Goal: Book appointment/travel/reservation

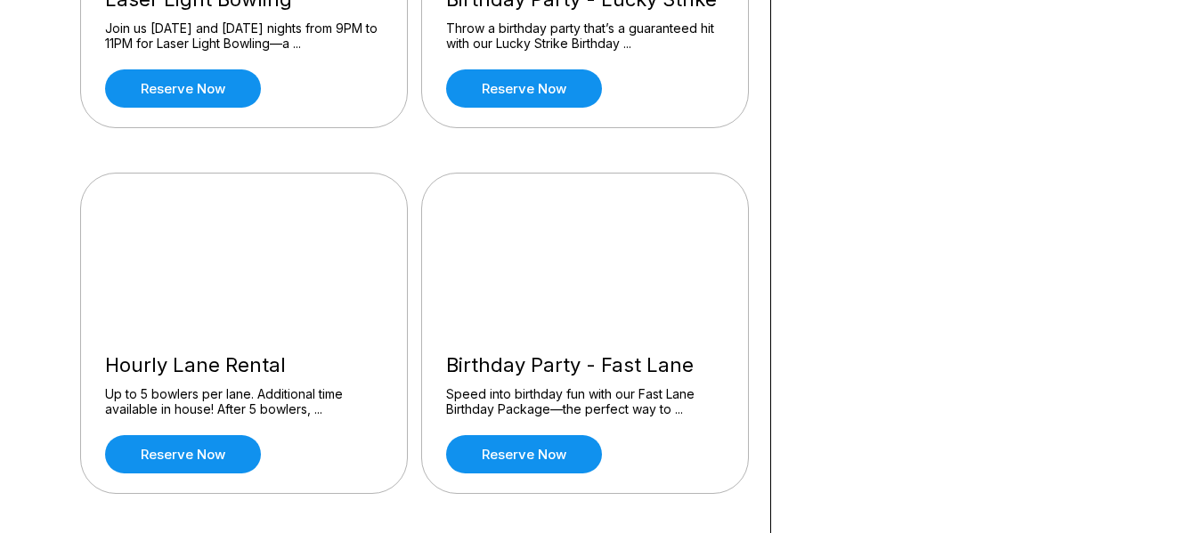
scroll to position [791, 0]
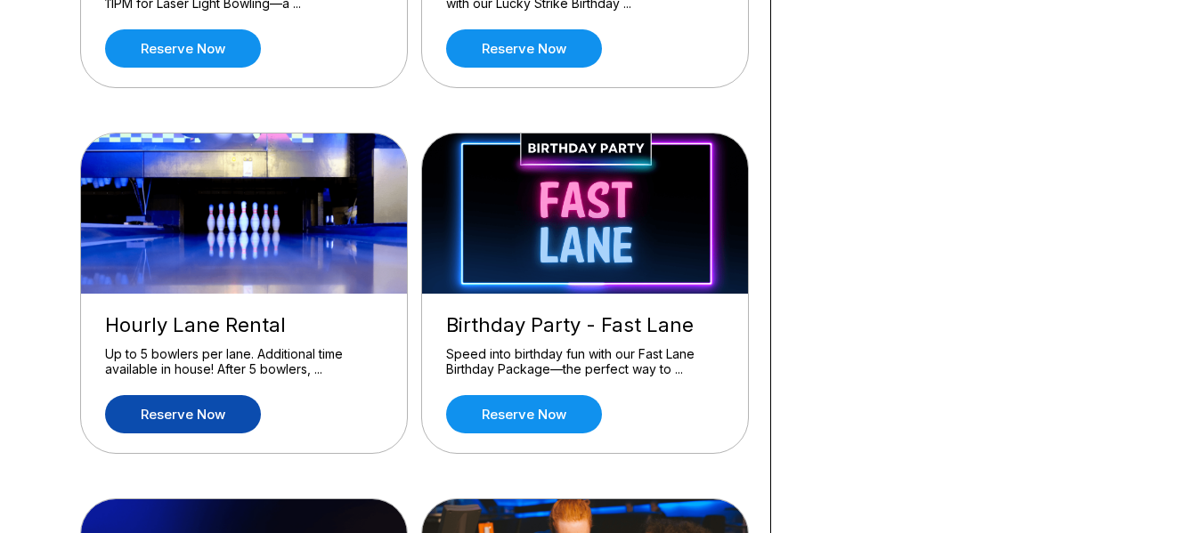
click at [224, 417] on link "Reserve now" at bounding box center [183, 414] width 156 height 38
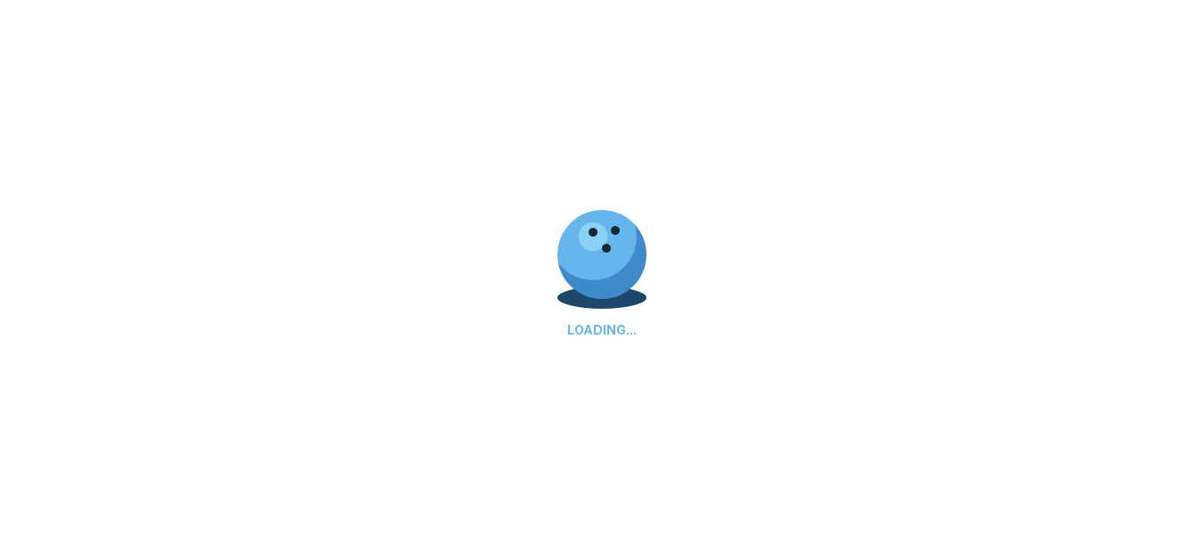
scroll to position [0, 0]
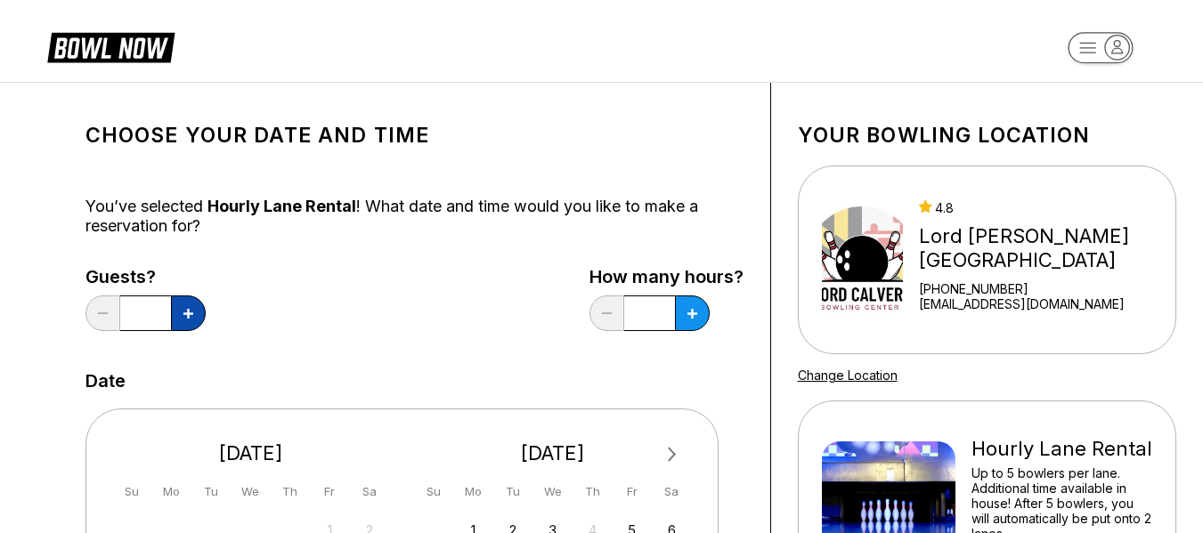
click at [190, 313] on icon at bounding box center [188, 314] width 10 height 10
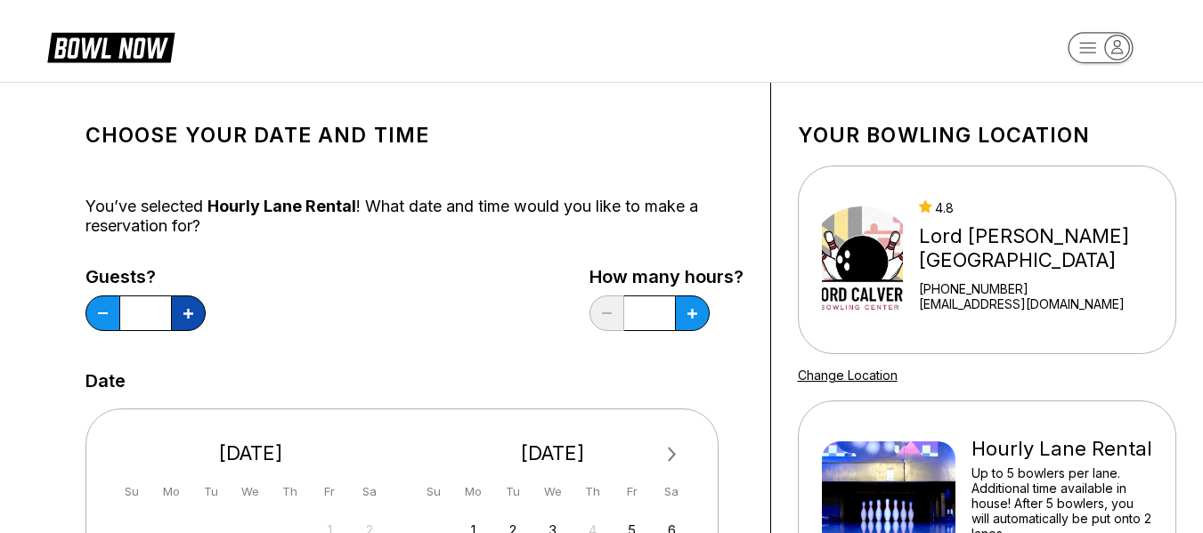
click at [190, 313] on icon at bounding box center [188, 314] width 10 height 10
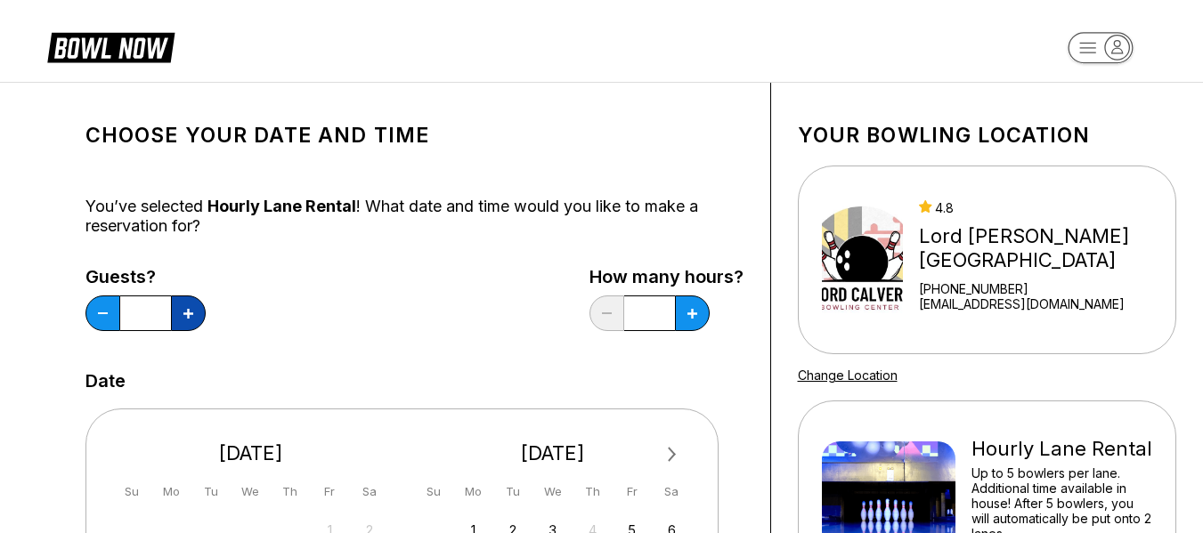
click at [190, 313] on icon at bounding box center [188, 314] width 10 height 10
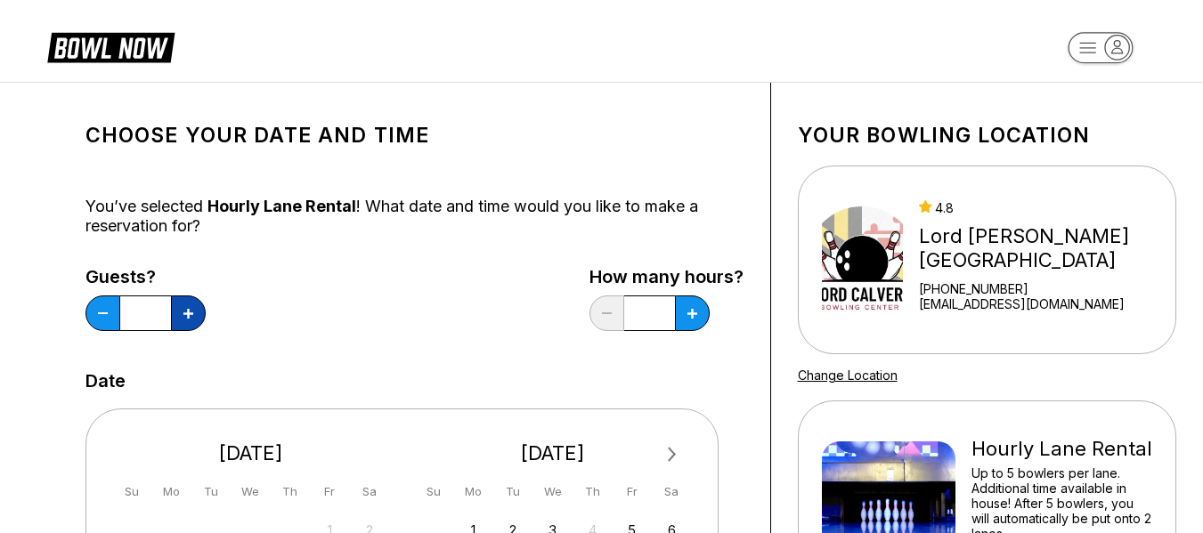
click at [190, 313] on icon at bounding box center [188, 314] width 10 height 10
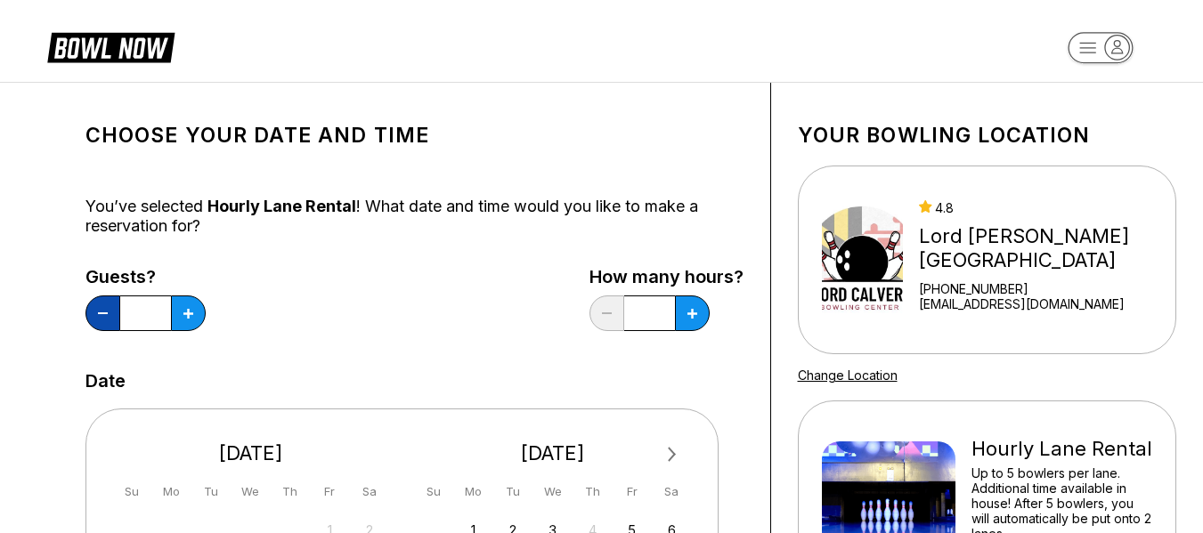
click at [99, 316] on button at bounding box center [102, 314] width 35 height 36
type input "**"
click at [206, 315] on button at bounding box center [188, 314] width 35 height 36
type input "*"
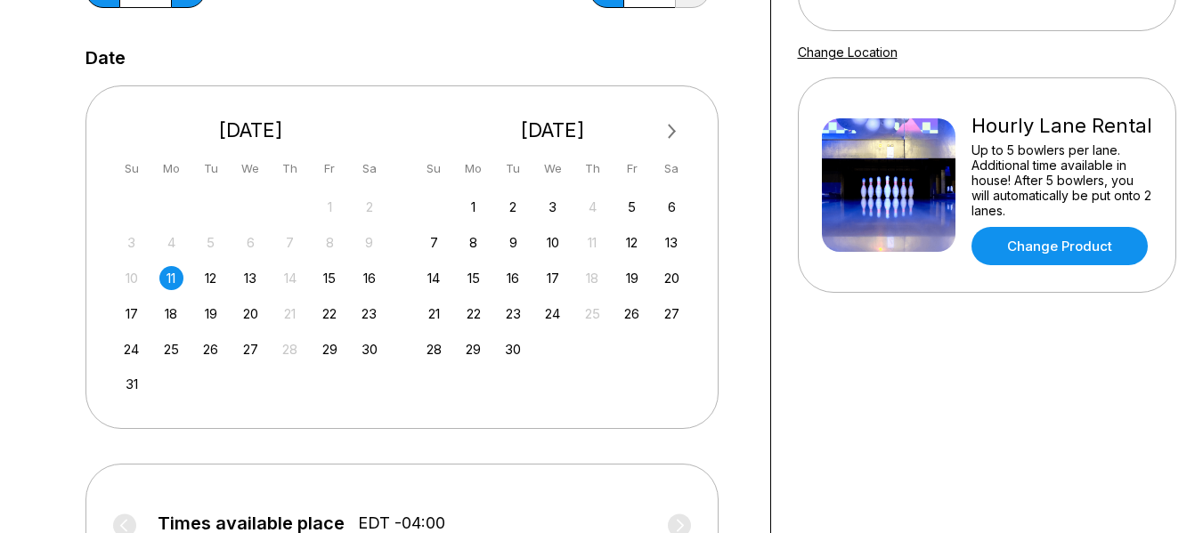
scroll to position [357, 0]
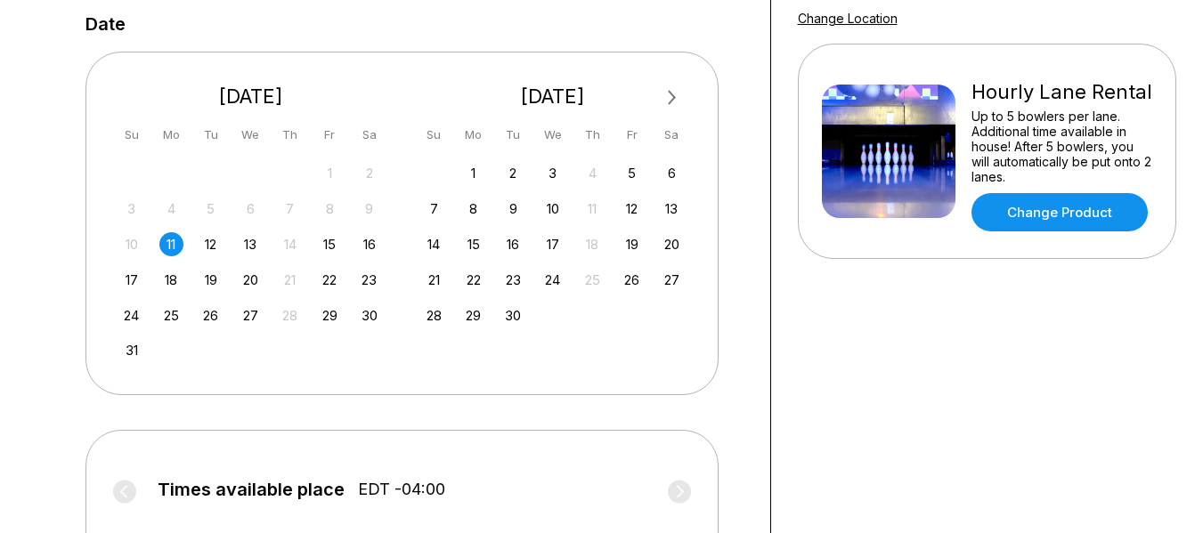
click at [673, 92] on button "Next Month" at bounding box center [672, 98] width 28 height 28
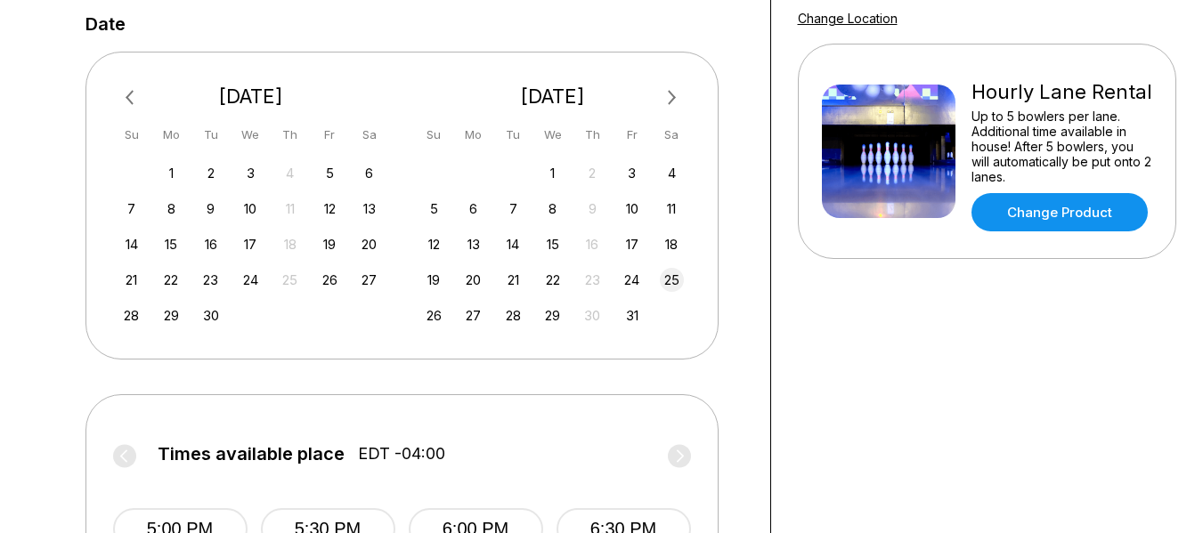
click at [670, 288] on div "25" at bounding box center [672, 280] width 24 height 24
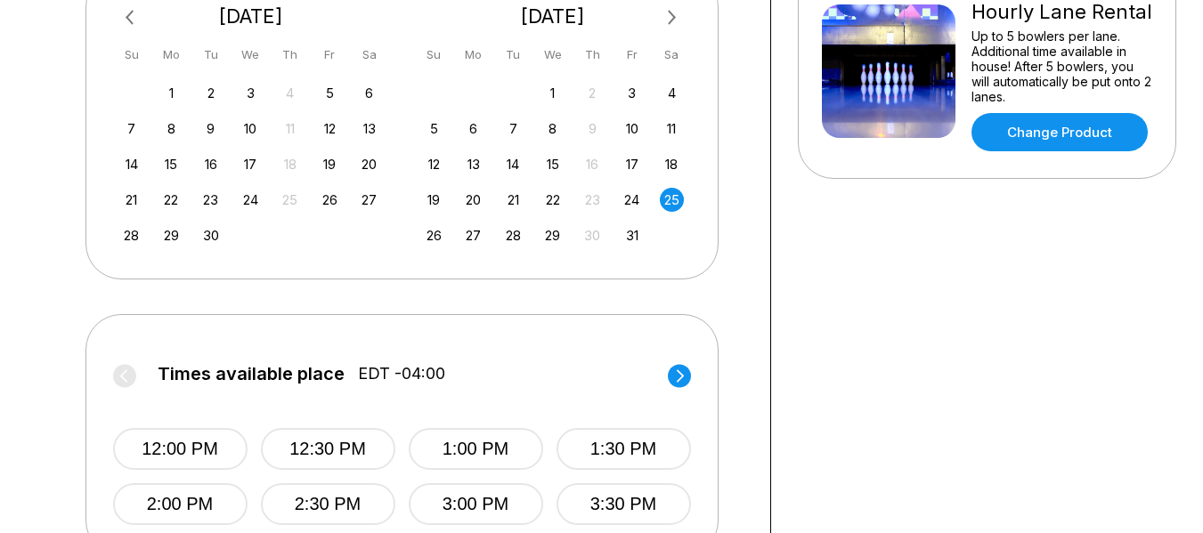
scroll to position [379, 0]
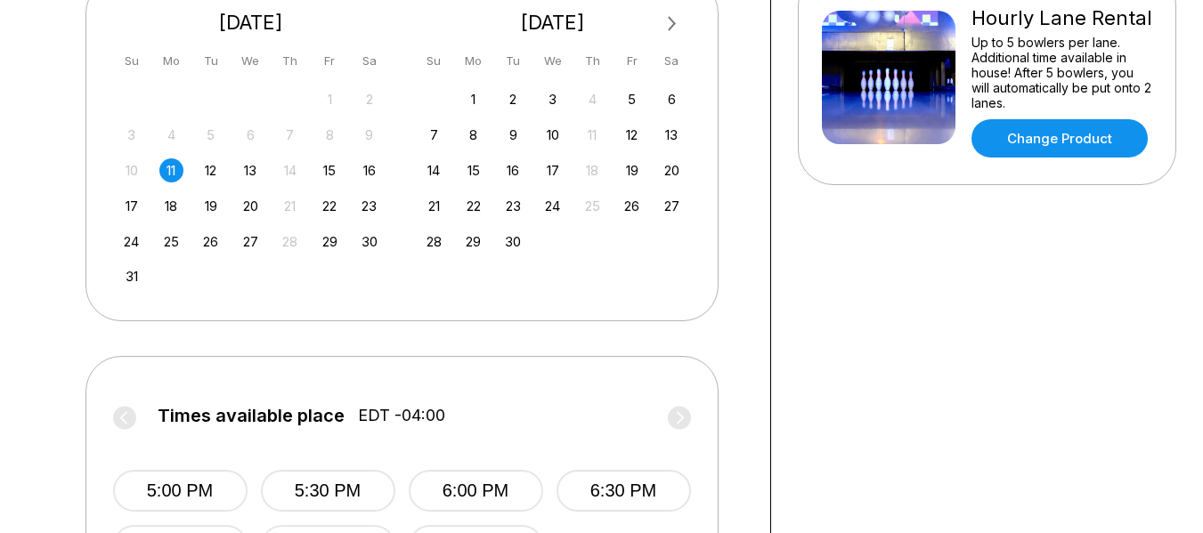
scroll to position [388, 0]
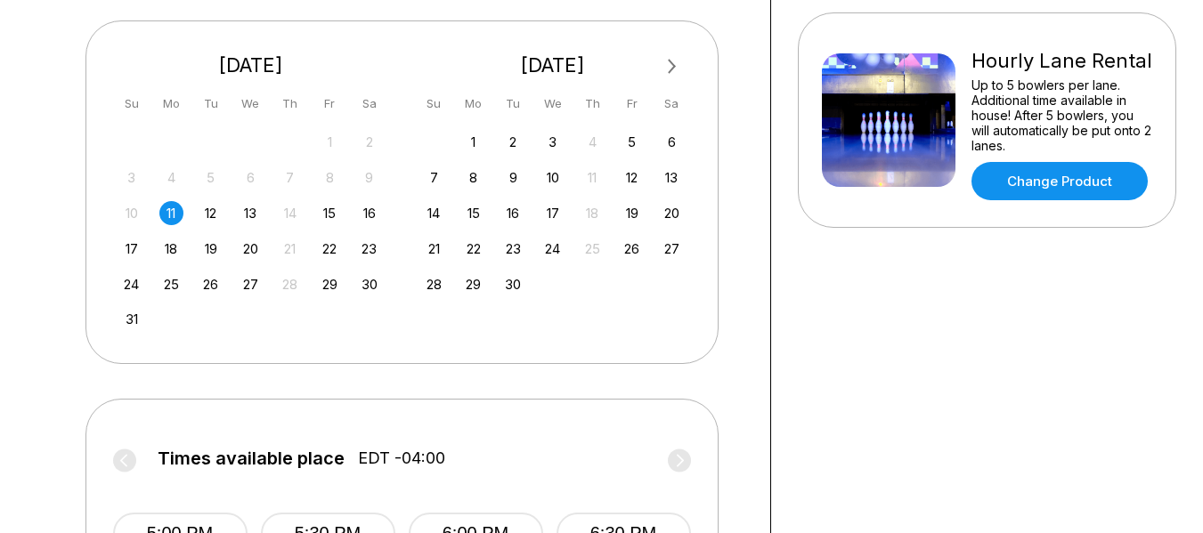
click at [677, 65] on button "Next Month" at bounding box center [672, 67] width 28 height 28
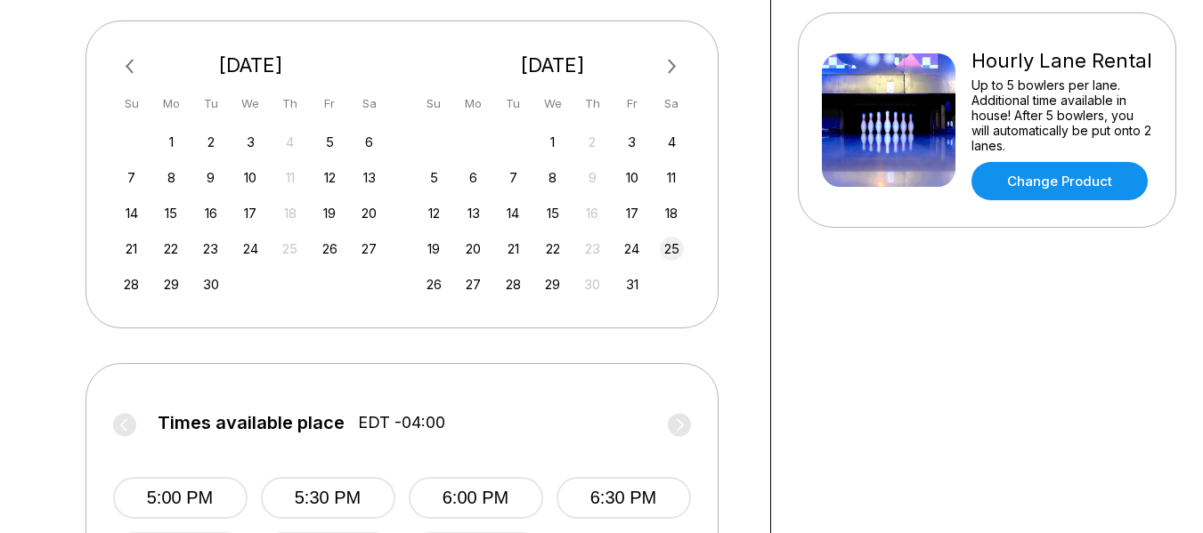
click at [670, 252] on div "25" at bounding box center [672, 249] width 24 height 24
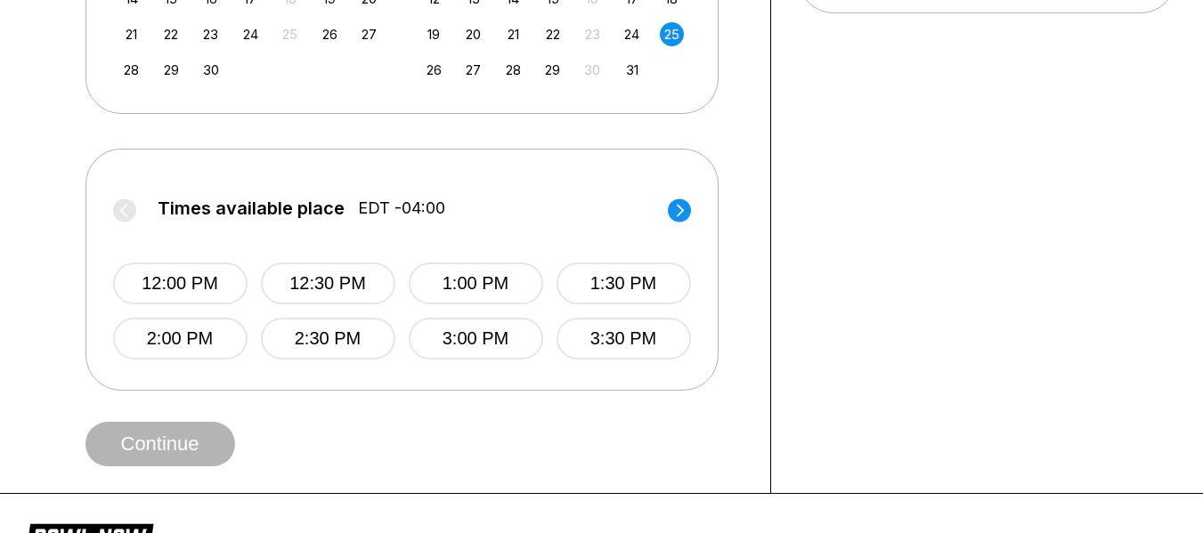
scroll to position [608, 0]
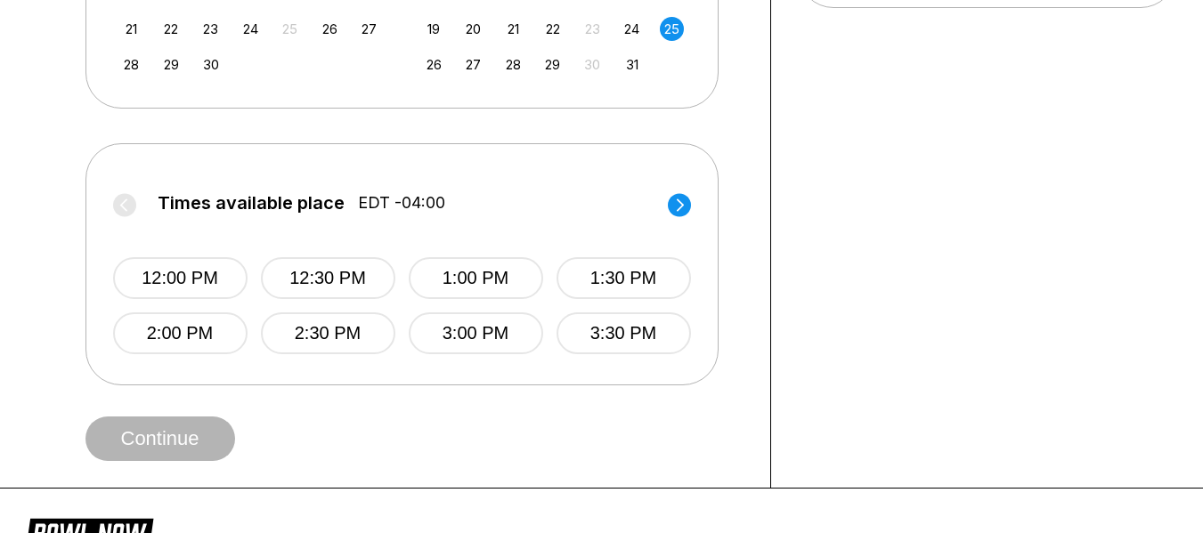
click at [684, 207] on circle at bounding box center [679, 204] width 23 height 23
click at [454, 334] on button "7:00 PM" at bounding box center [476, 333] width 134 height 42
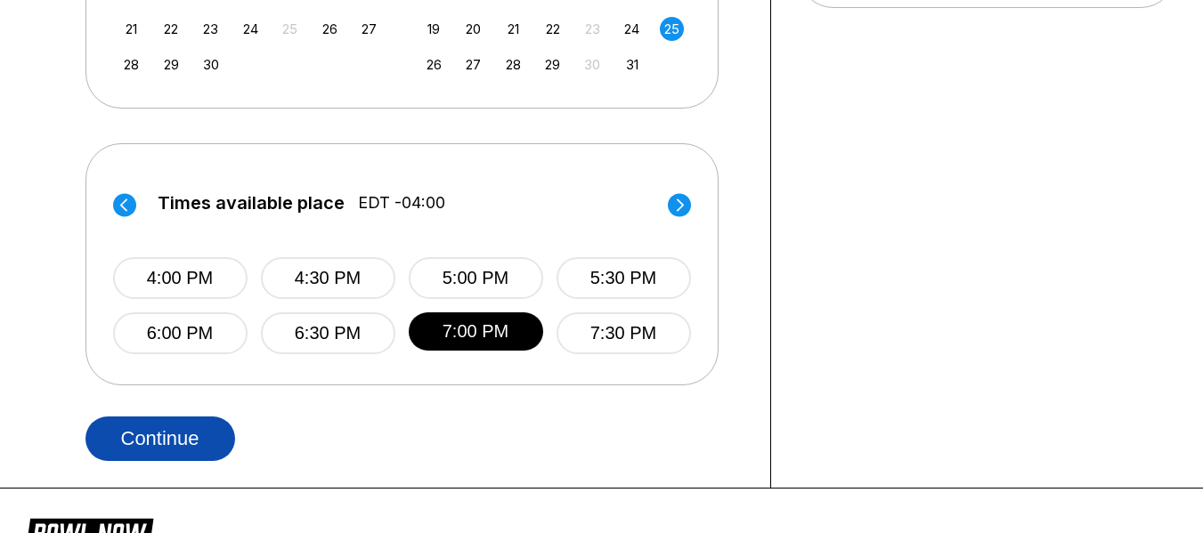
click at [141, 441] on button "Continue" at bounding box center [160, 439] width 150 height 45
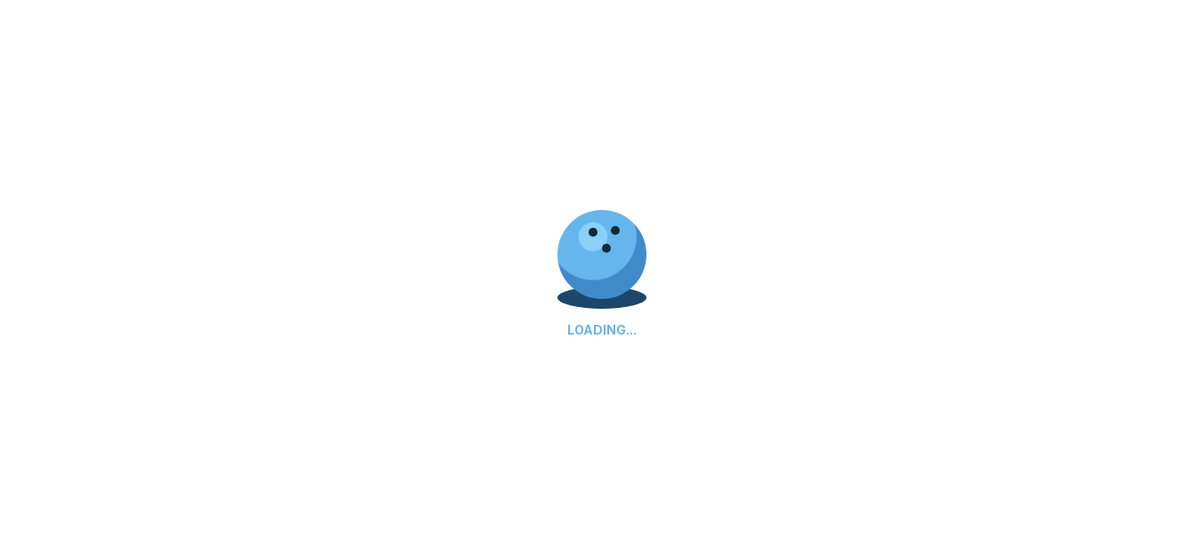
select select "**"
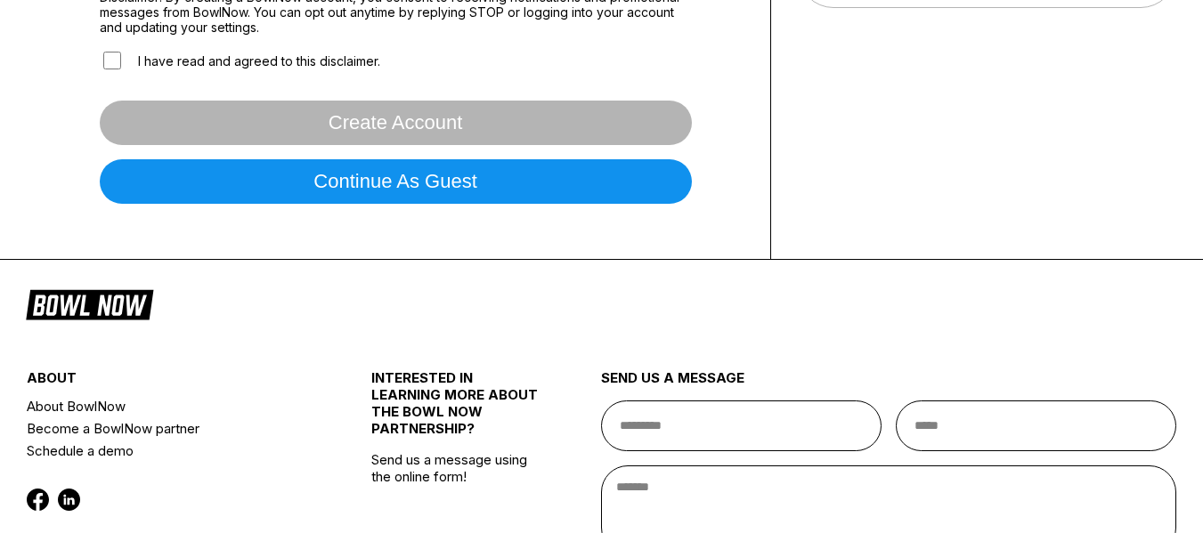
scroll to position [0, 0]
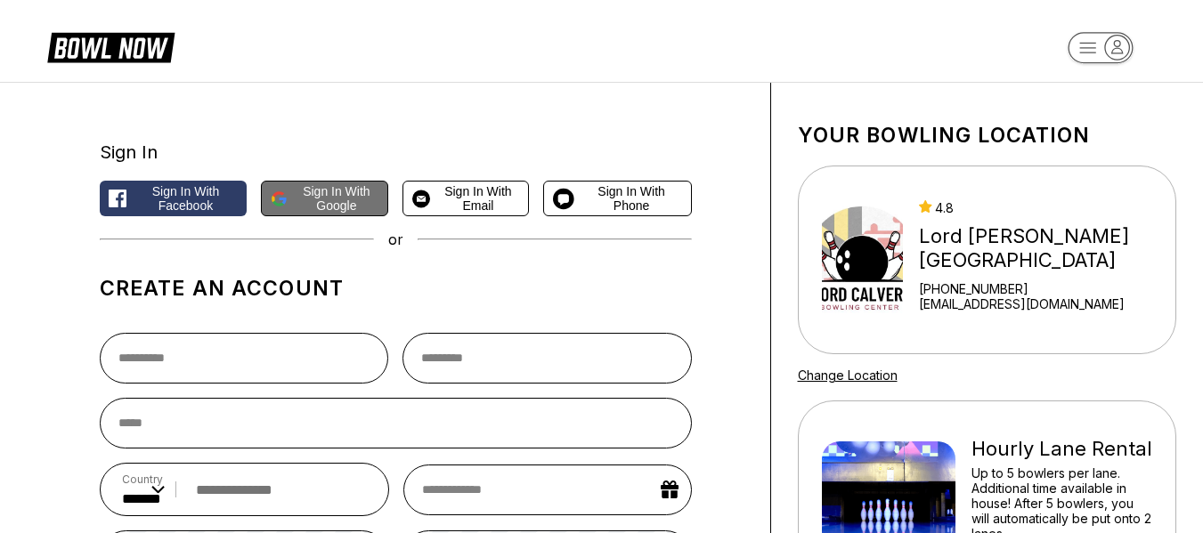
click at [292, 198] on button "Sign in with Google" at bounding box center [324, 199] width 126 height 36
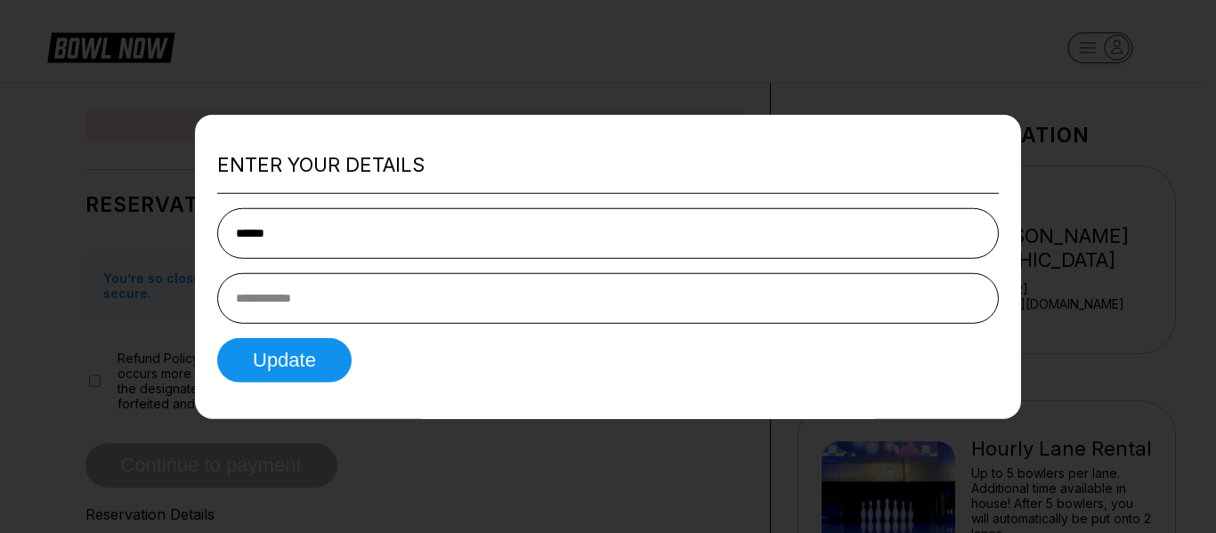
type input "******"
type input "**********"
click at [302, 359] on button "Update" at bounding box center [284, 360] width 134 height 45
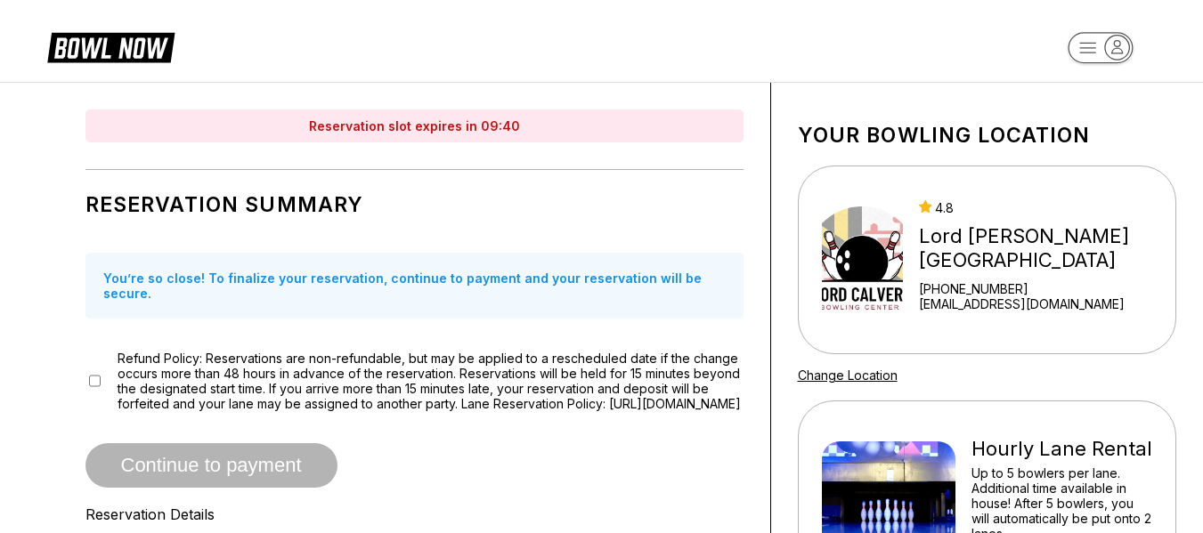
click at [167, 468] on span "Continue to payment" at bounding box center [211, 467] width 252 height 18
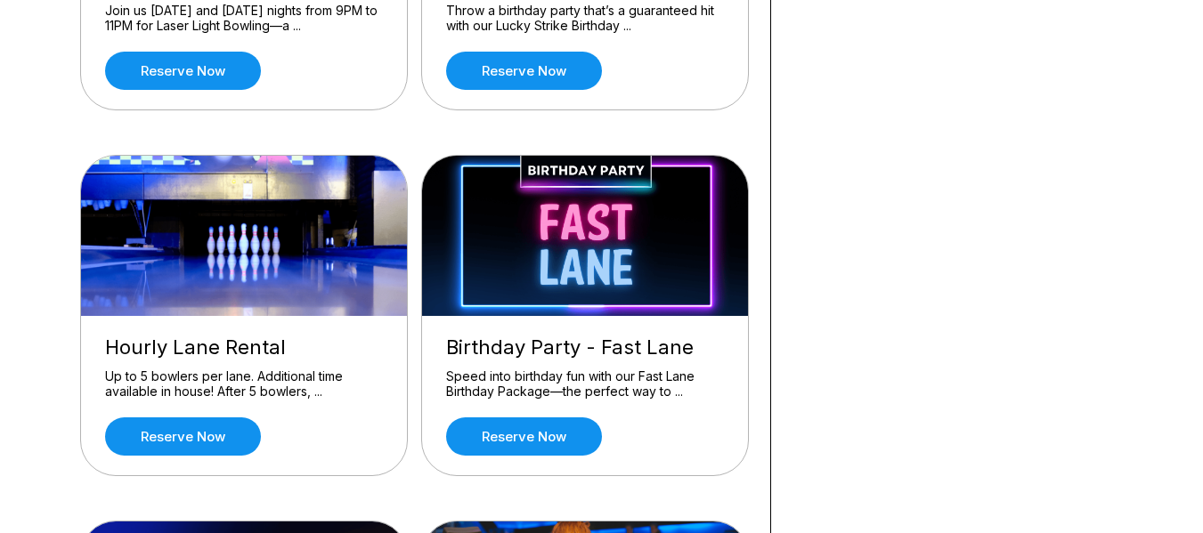
scroll to position [826, 0]
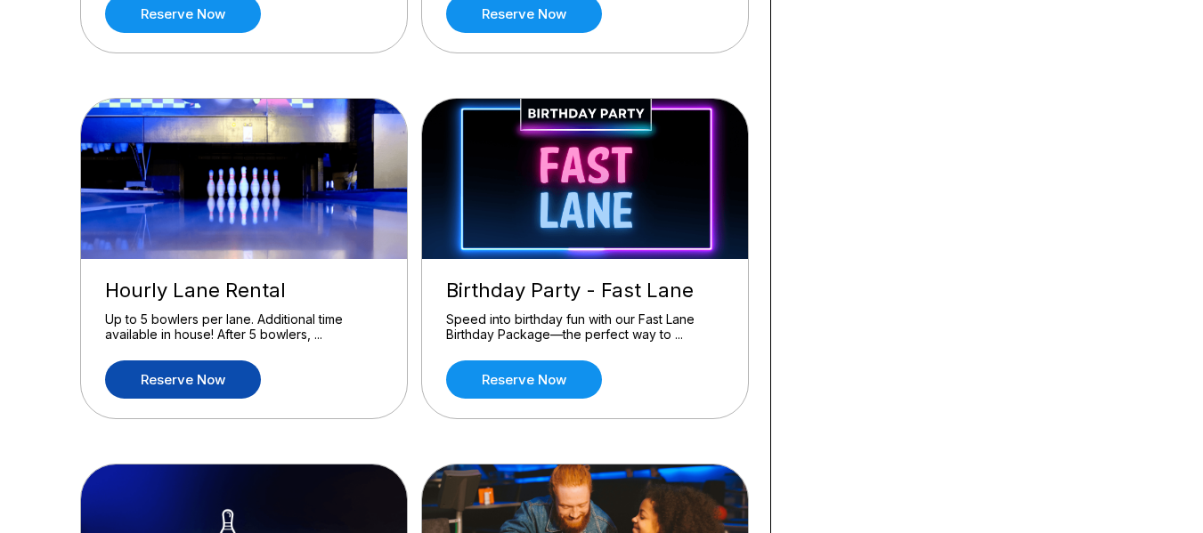
click at [217, 380] on link "Reserve now" at bounding box center [183, 379] width 156 height 38
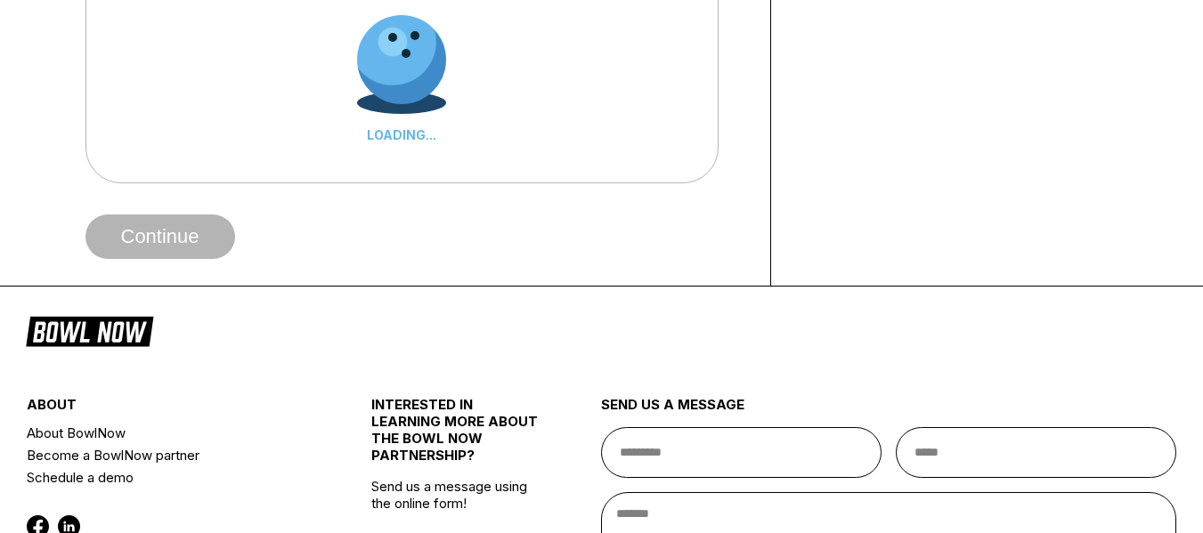
scroll to position [0, 0]
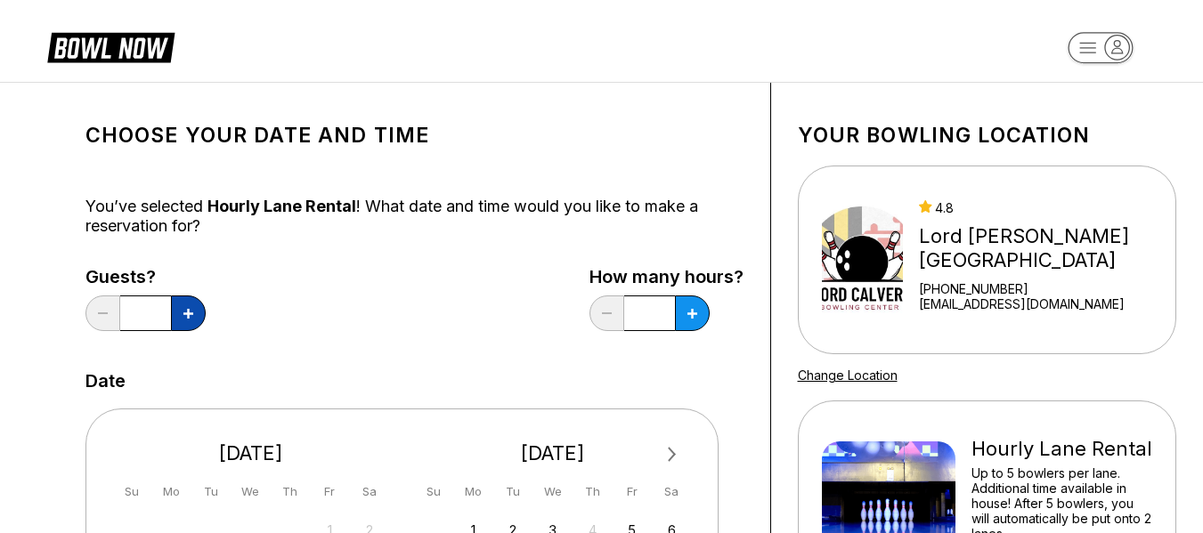
click at [190, 320] on button at bounding box center [188, 314] width 35 height 36
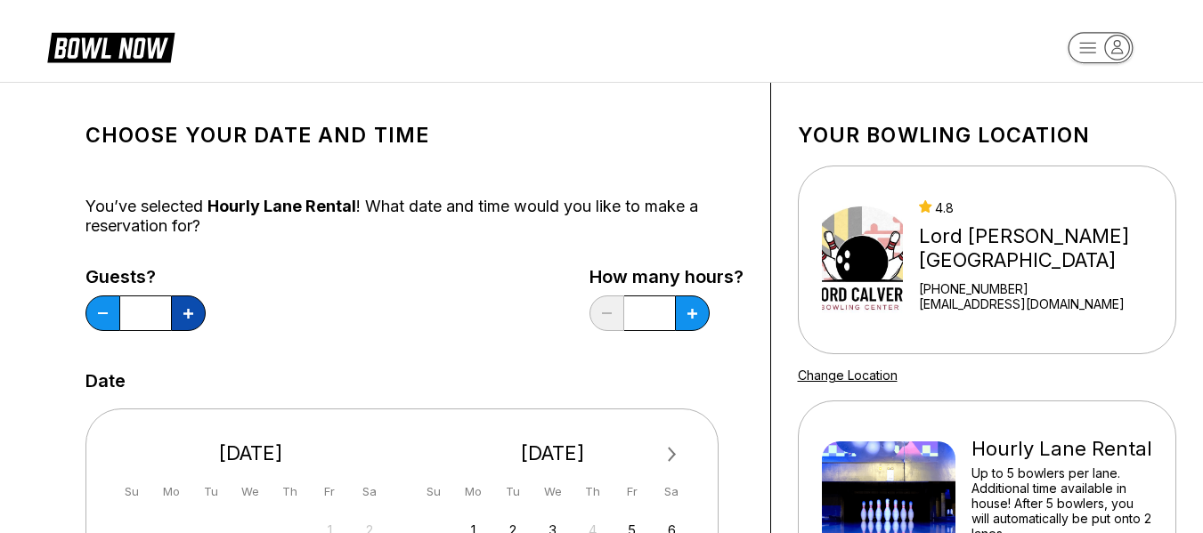
click at [190, 320] on button at bounding box center [188, 314] width 35 height 36
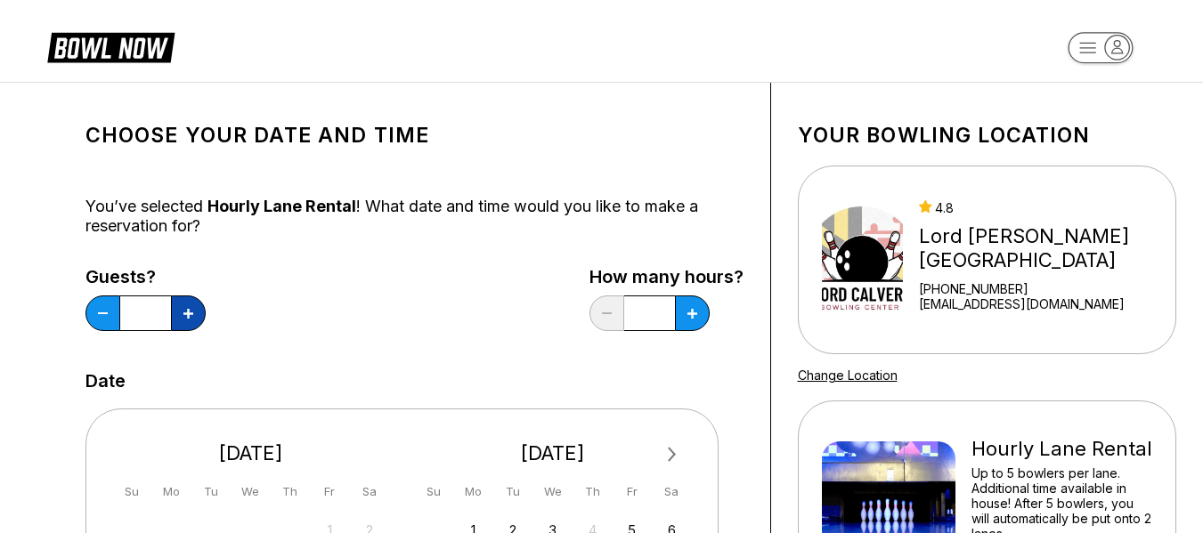
click at [190, 320] on button at bounding box center [188, 314] width 35 height 36
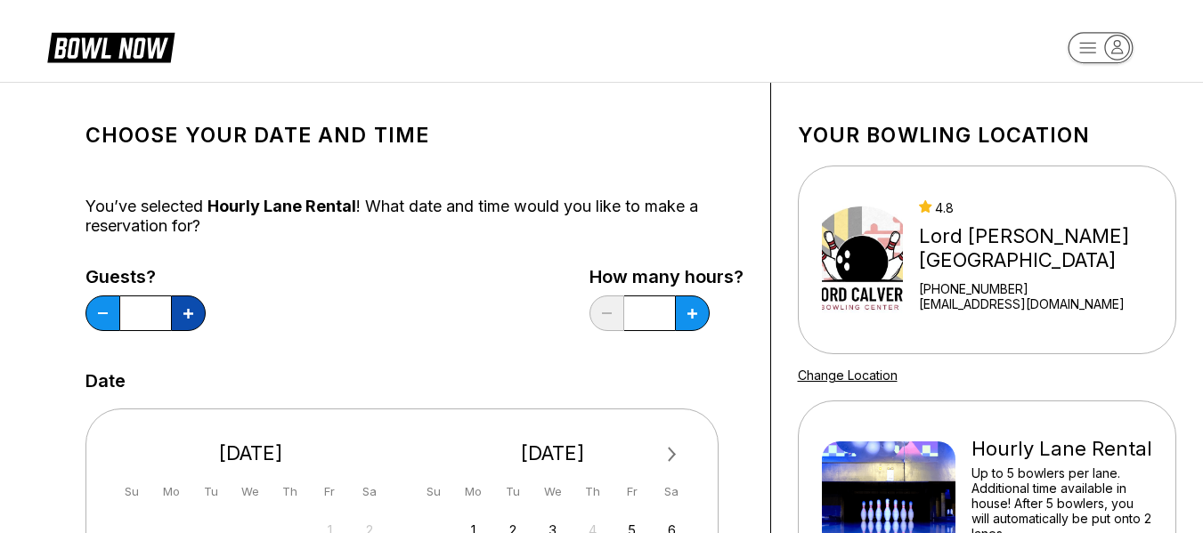
click at [190, 320] on button at bounding box center [188, 314] width 35 height 36
type input "**"
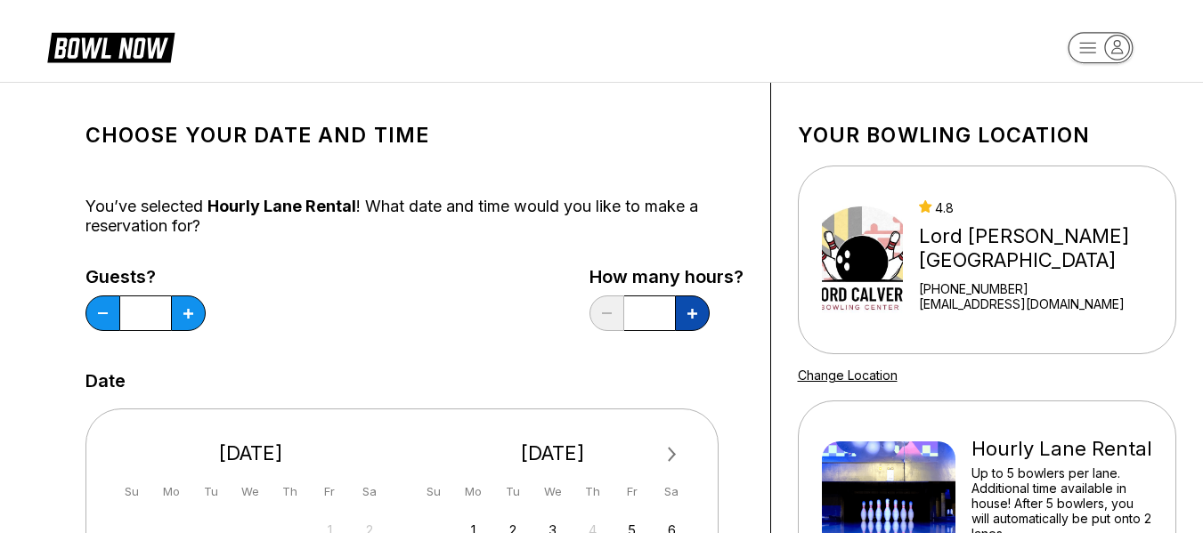
click at [193, 309] on icon at bounding box center [188, 314] width 10 height 10
type input "*"
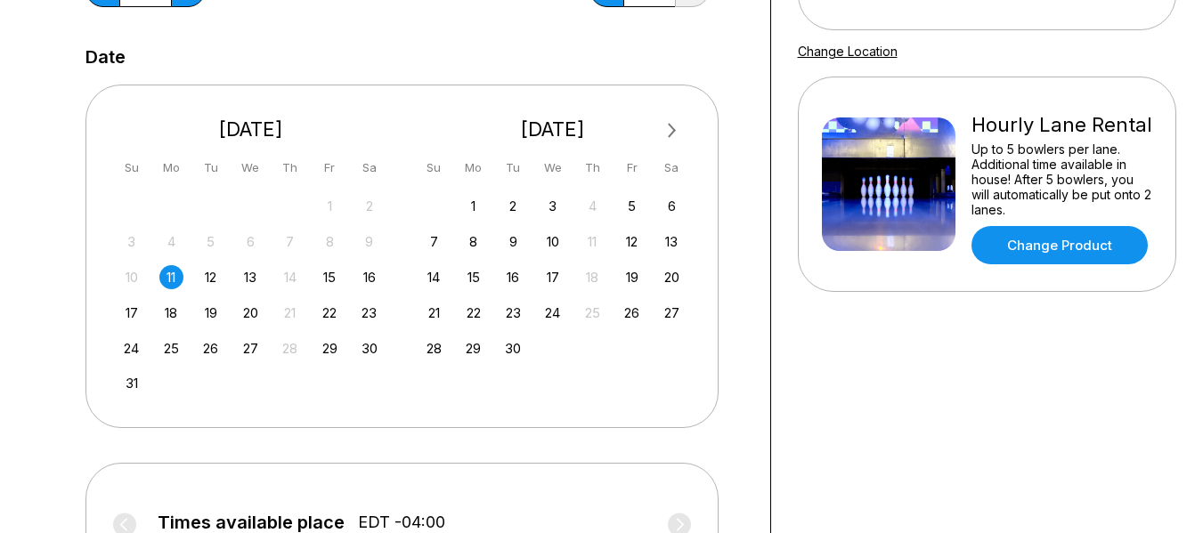
scroll to position [332, 0]
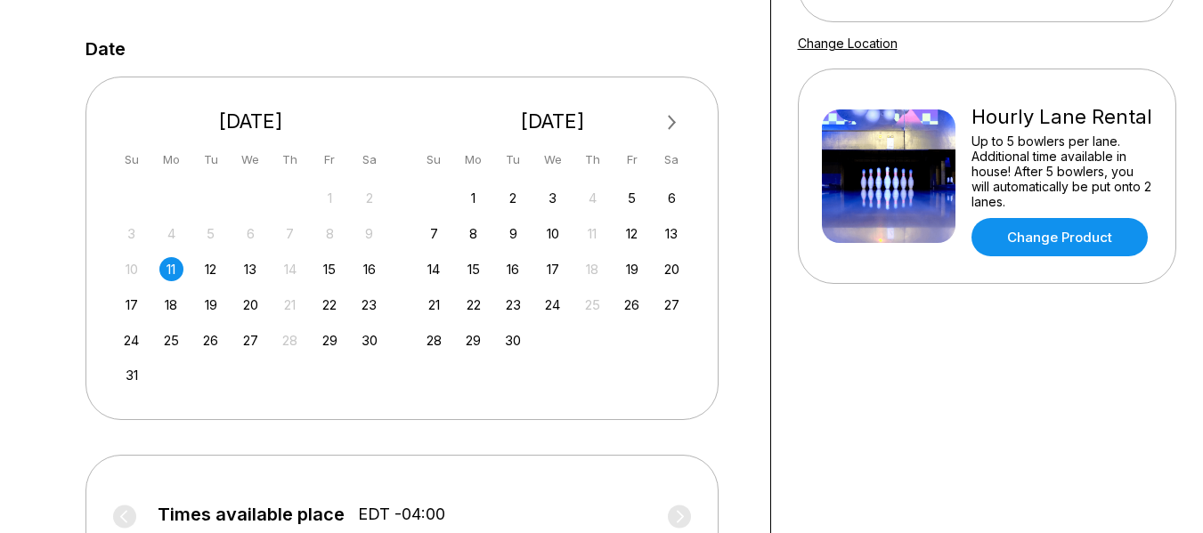
click at [670, 120] on span "Next Month" at bounding box center [670, 122] width 0 height 20
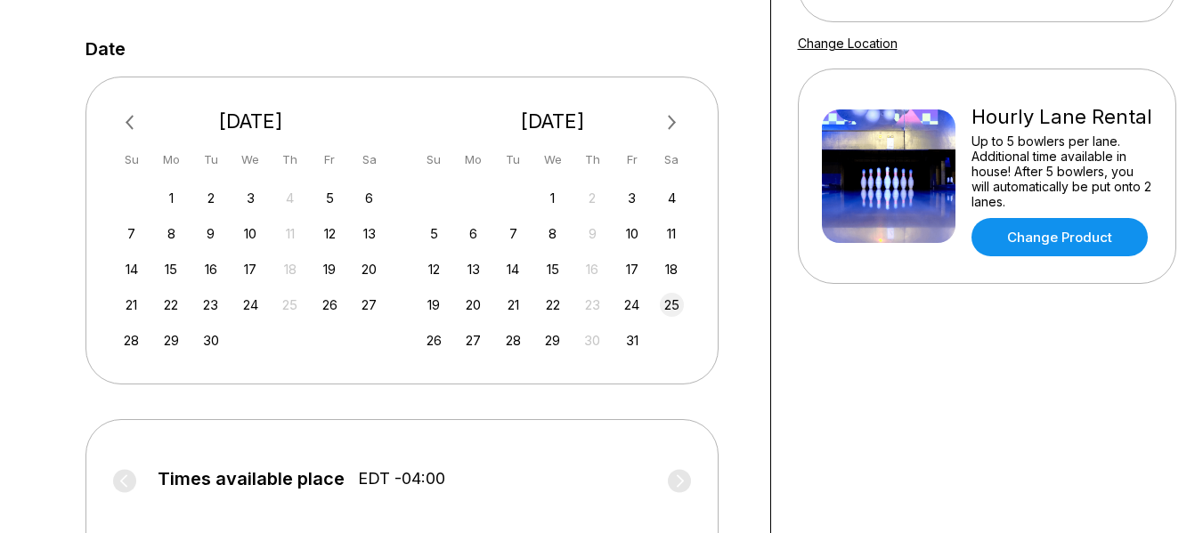
click at [669, 309] on div "25" at bounding box center [672, 305] width 24 height 24
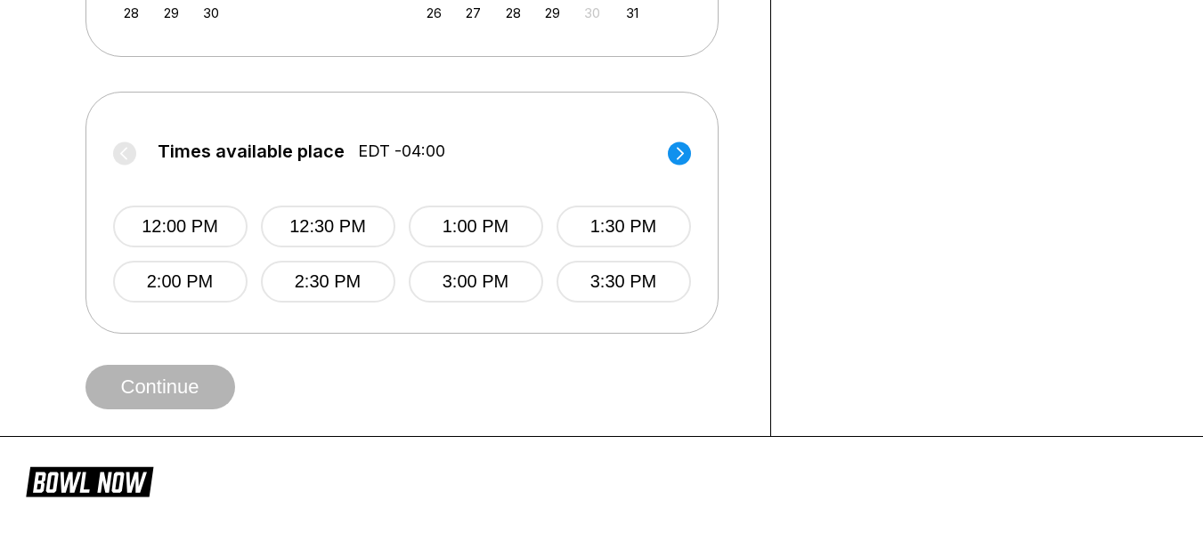
scroll to position [665, 0]
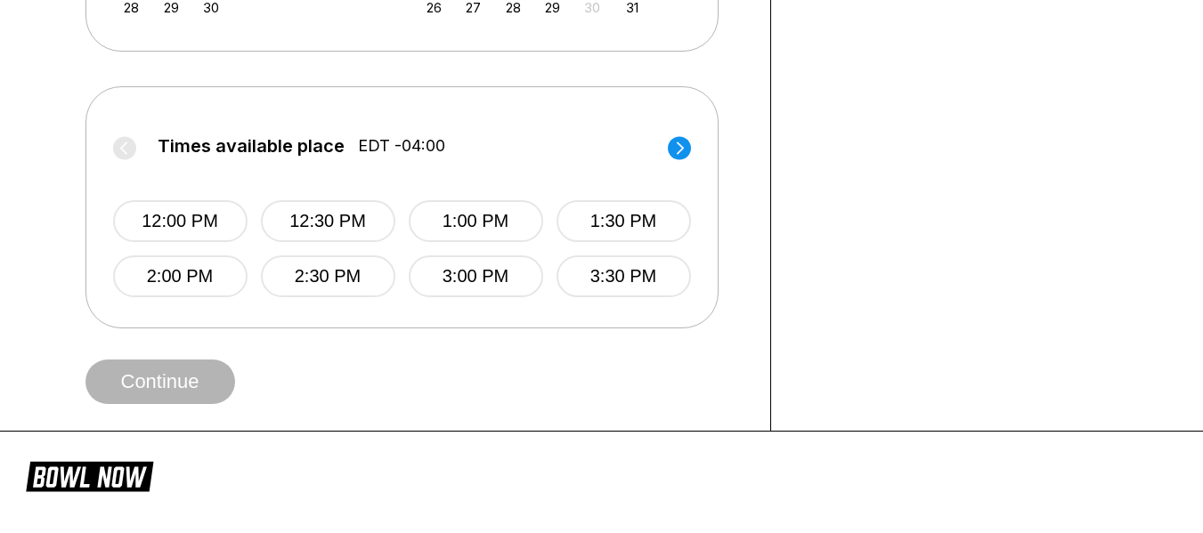
click at [669, 150] on circle at bounding box center [679, 147] width 23 height 23
click at [351, 284] on button "6:30 PM" at bounding box center [328, 276] width 134 height 42
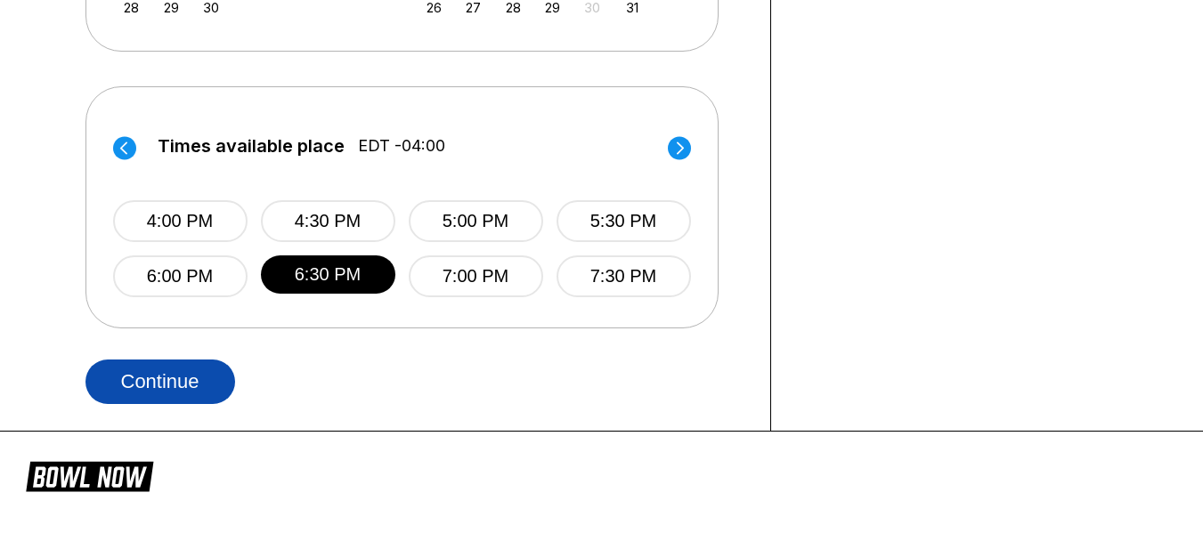
click at [136, 373] on button "Continue" at bounding box center [160, 382] width 150 height 45
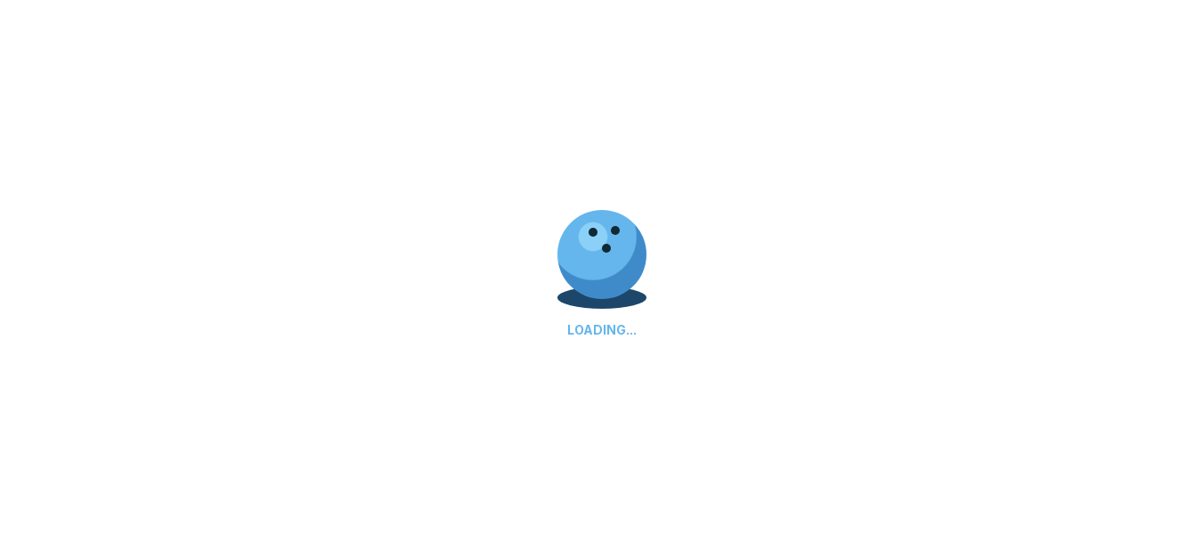
scroll to position [0, 0]
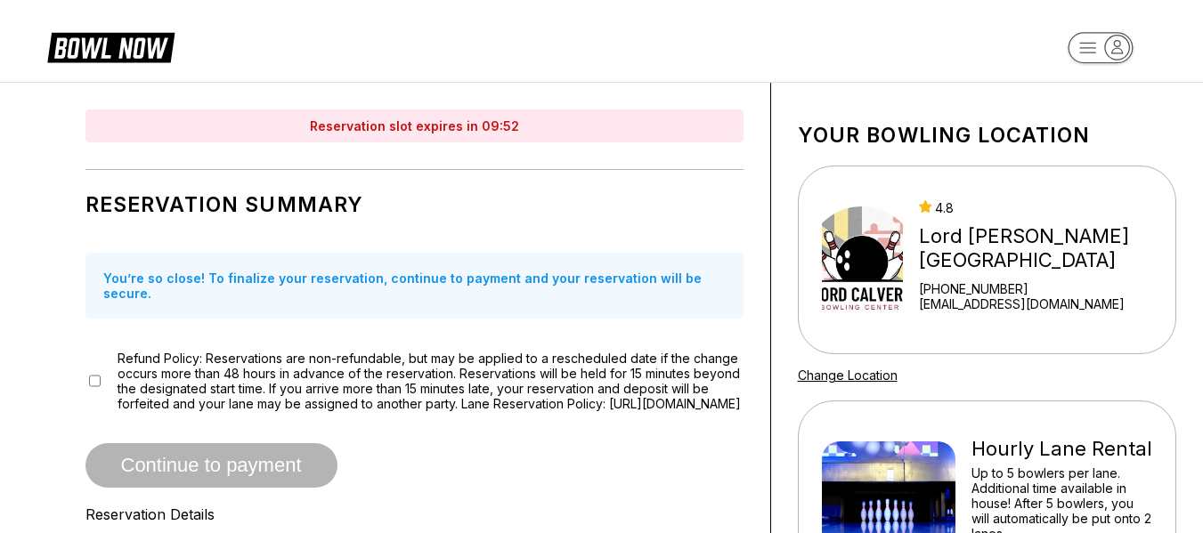
click at [177, 480] on div "Continue to payment" at bounding box center [414, 465] width 658 height 45
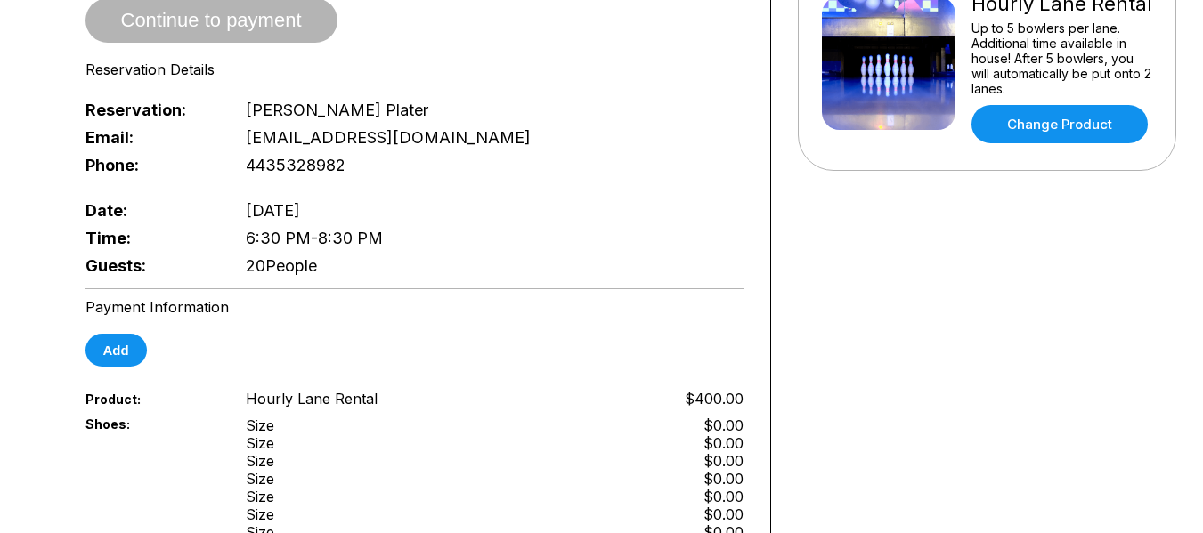
scroll to position [606, 0]
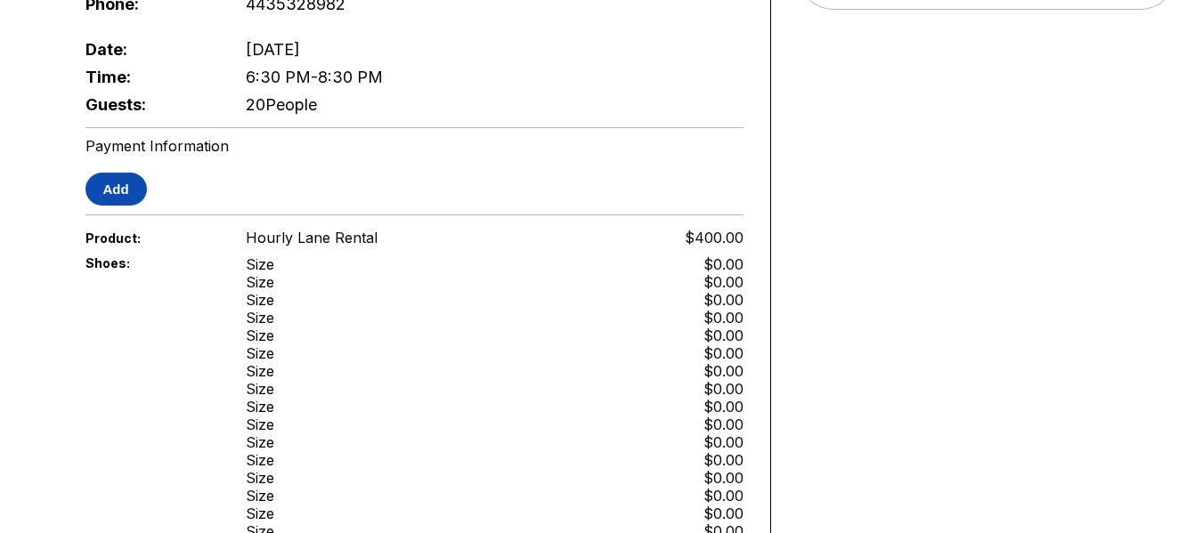
click at [129, 188] on button "Add" at bounding box center [115, 189] width 61 height 33
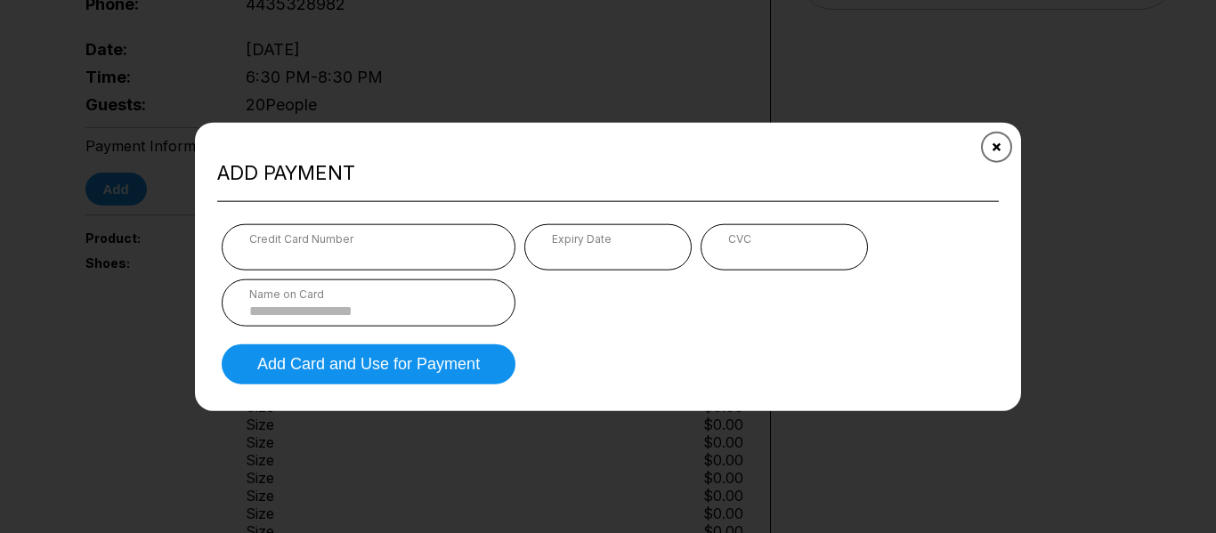
click at [992, 146] on icon "Close" at bounding box center [997, 147] width 14 height 14
